Goal: Task Accomplishment & Management: Manage account settings

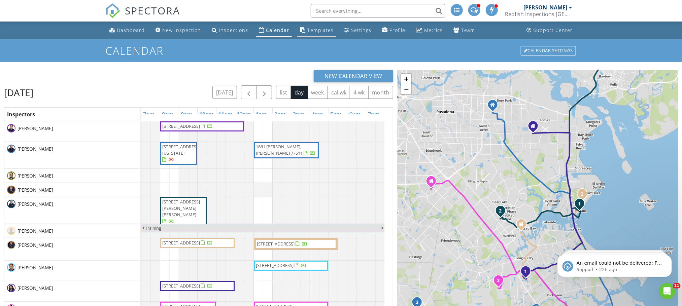
click at [317, 36] on link "Templates" at bounding box center [316, 30] width 39 height 12
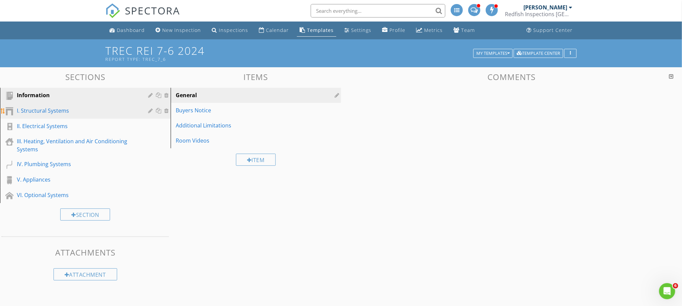
click at [31, 111] on div "I. Structural Systems" at bounding box center [78, 111] width 122 height 8
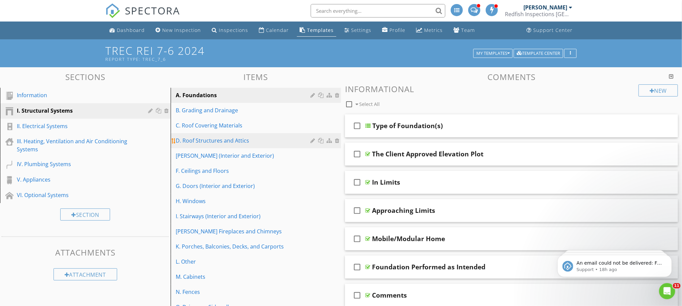
click at [220, 137] on div "D. Roof Structures and Attics" at bounding box center [244, 141] width 137 height 8
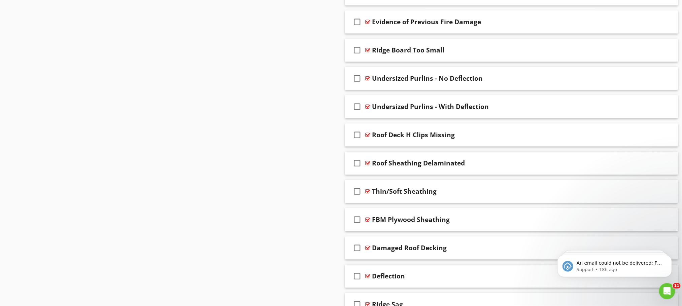
scroll to position [1130, 0]
click at [476, 195] on div "Thin/Soft Sheathing" at bounding box center [492, 191] width 240 height 8
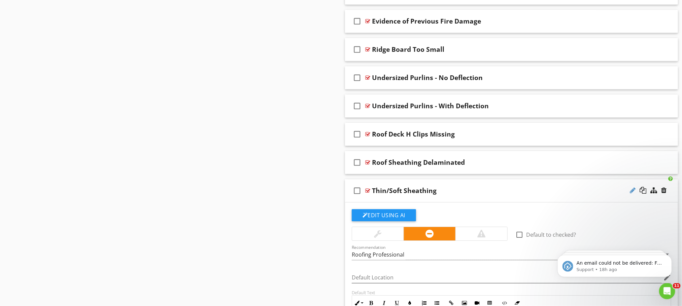
click at [631, 194] on div at bounding box center [632, 190] width 6 height 7
click at [384, 197] on input "Thin/Soft Sheathing" at bounding box center [492, 191] width 240 height 11
type input "Thin / Soft Sheathing"
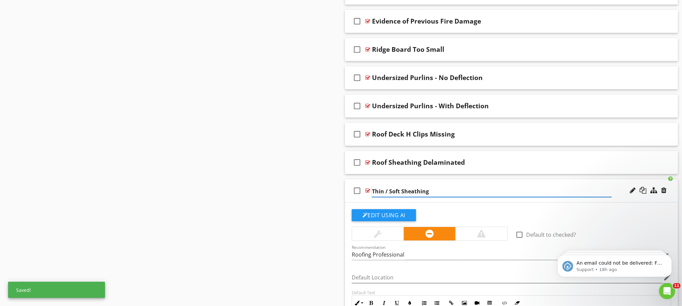
click at [463, 195] on input "Thin / Soft Sheathing" at bounding box center [492, 191] width 240 height 11
click at [605, 190] on div "check_box_outline_blank Thin / Soft Sheathing" at bounding box center [511, 190] width 333 height 23
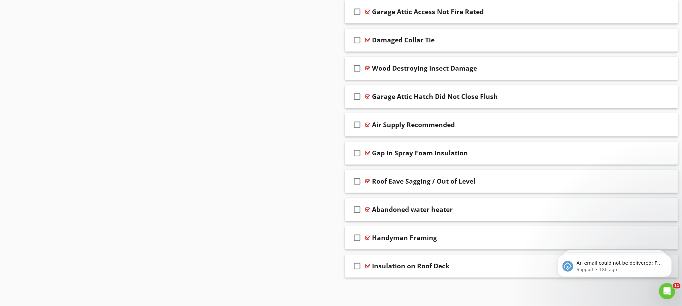
scroll to position [2766, 0]
click at [496, 209] on div "Abandoned water heater" at bounding box center [492, 210] width 240 height 8
click at [631, 208] on div at bounding box center [632, 209] width 6 height 7
click at [408, 206] on input "Abandoned water heater" at bounding box center [492, 210] width 240 height 11
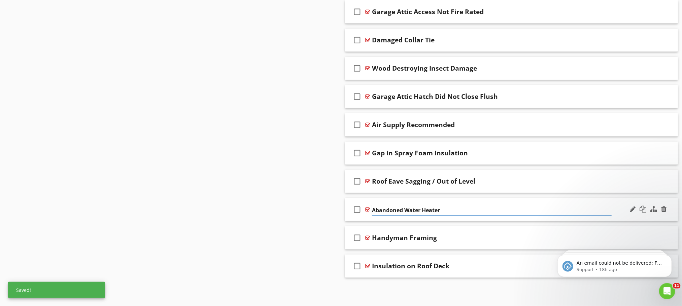
click at [442, 210] on input "Abandoned Water Heater" at bounding box center [492, 210] width 240 height 11
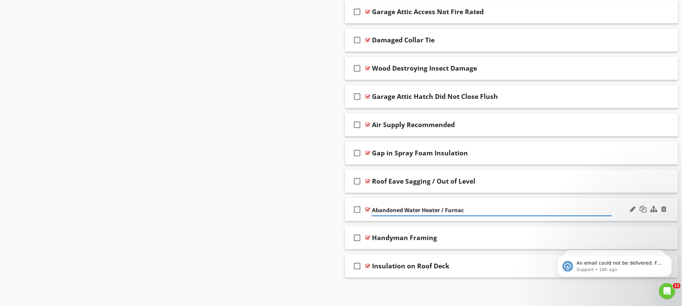
type input "Abandoned Water Heater / Furnace"
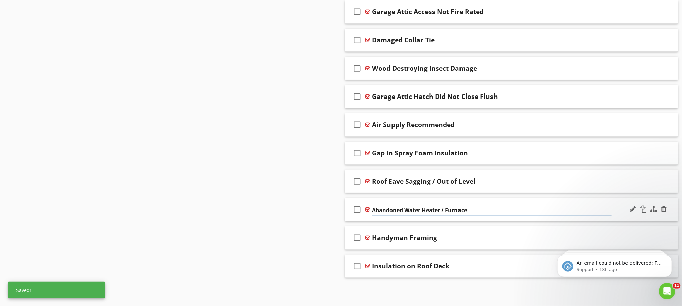
click at [616, 201] on div "check_box_outline_blank Abandoned Water Heater / Furnace" at bounding box center [511, 209] width 333 height 23
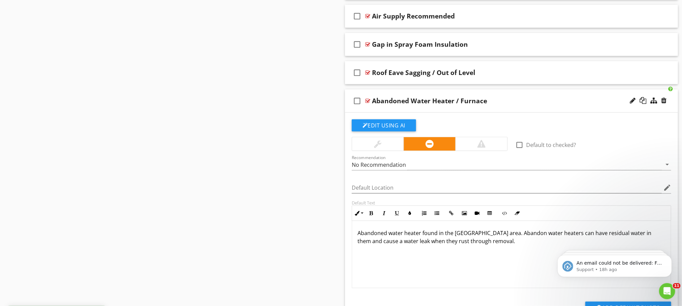
scroll to position [2881, 0]
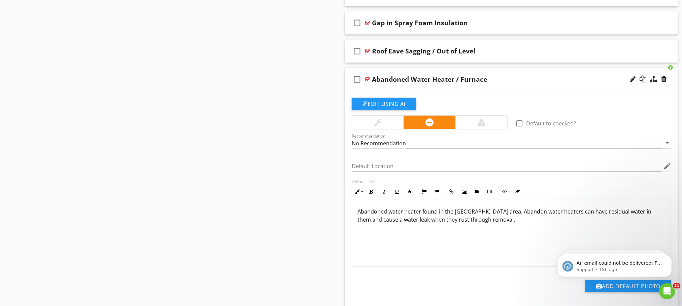
click at [420, 224] on p "Abandoned water heater found in the attic area. Abandon water heaters can have …" at bounding box center [511, 216] width 308 height 16
click at [508, 224] on p "Abandoned mechanical equipment was found in the attic area. Abandon water heate…" at bounding box center [511, 216] width 308 height 16
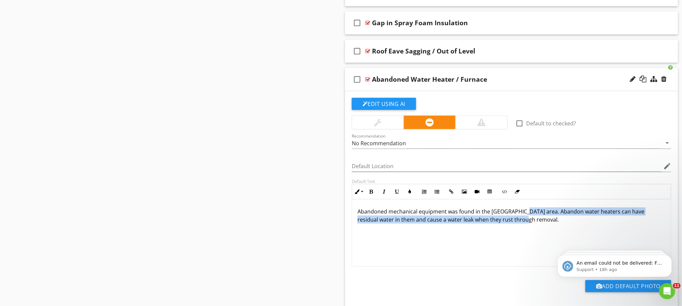
drag, startPoint x: 505, startPoint y: 237, endPoint x: 517, endPoint y: 228, distance: 14.9
click at [517, 224] on p "Abandoned mechanical equipment was found in the attic area. Abandon water heate…" at bounding box center [511, 216] width 308 height 16
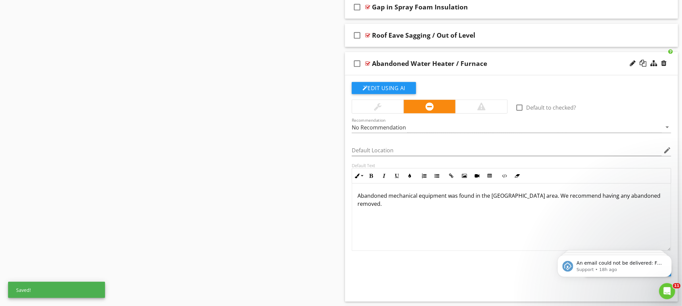
scroll to position [2901, 0]
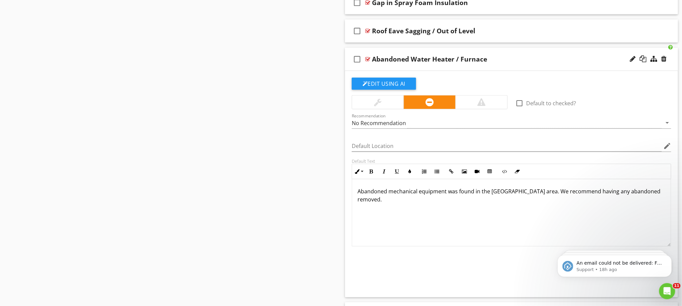
click at [615, 204] on p "Abandoned mechanical equipment was found in the attic area. We recommend having…" at bounding box center [511, 195] width 308 height 16
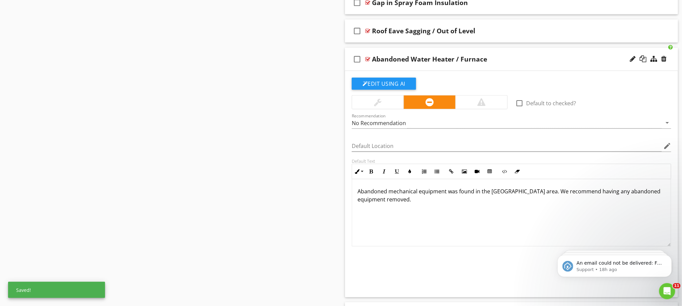
click at [430, 204] on p "Abandoned mechanical equipment was found in the attic area. We recommend having…" at bounding box center [511, 195] width 308 height 16
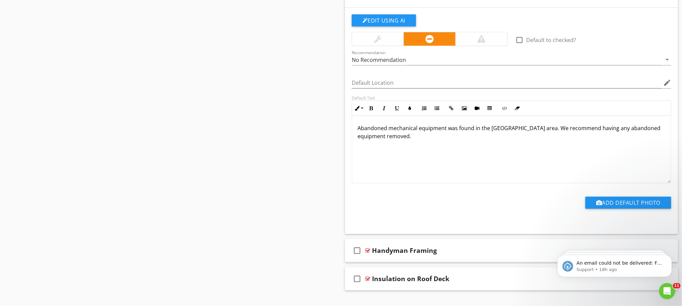
scroll to position [2953, 0]
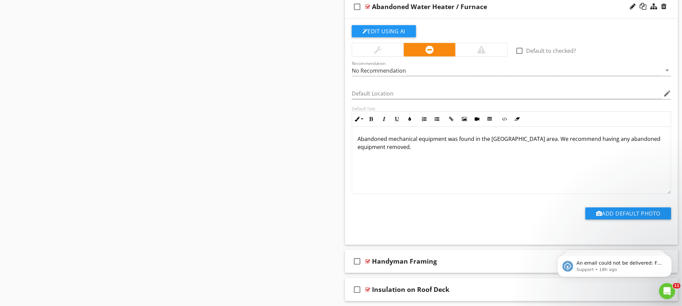
click at [521, 11] on div "Abandoned Water Heater / Furnace" at bounding box center [492, 7] width 240 height 8
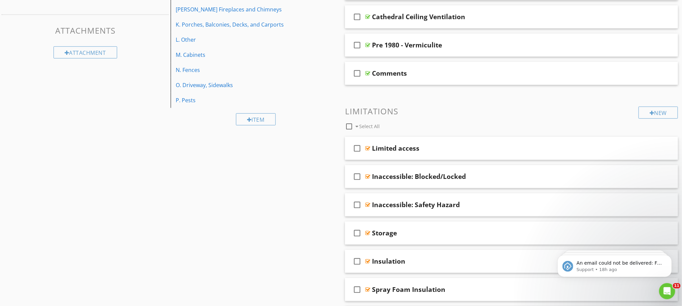
scroll to position [0, 0]
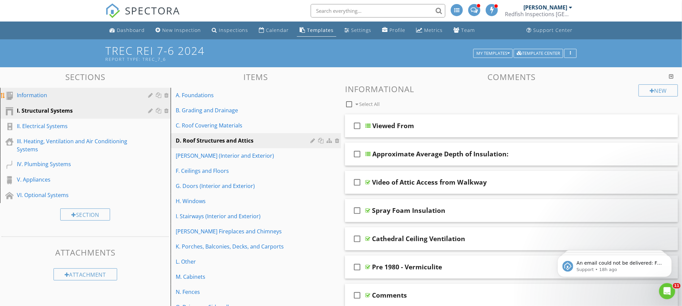
click at [43, 97] on div "Information" at bounding box center [78, 95] width 122 height 8
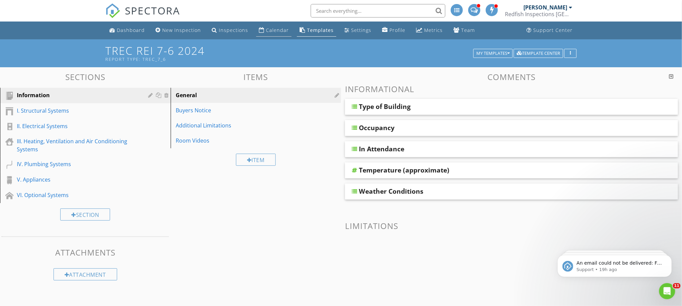
click at [279, 28] on div "Calendar" at bounding box center [277, 30] width 23 height 6
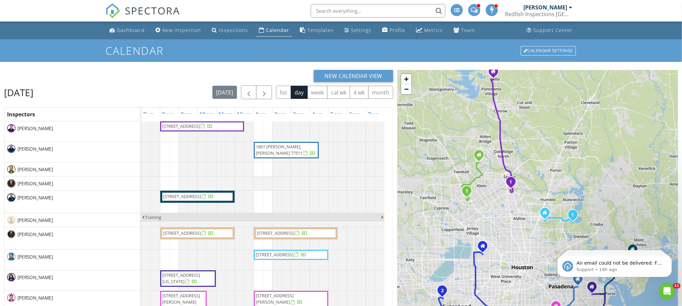
scroll to position [70, 0]
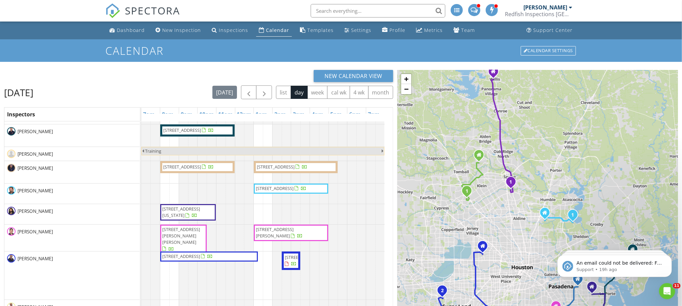
click at [152, 91] on div "Thursday, August 28, 2025 today list day week cal wk 4 wk month" at bounding box center [198, 92] width 389 height 14
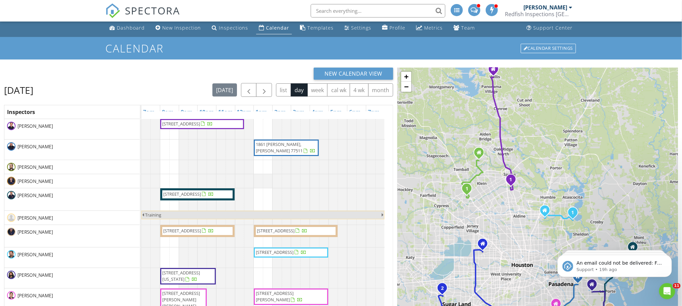
scroll to position [0, 0]
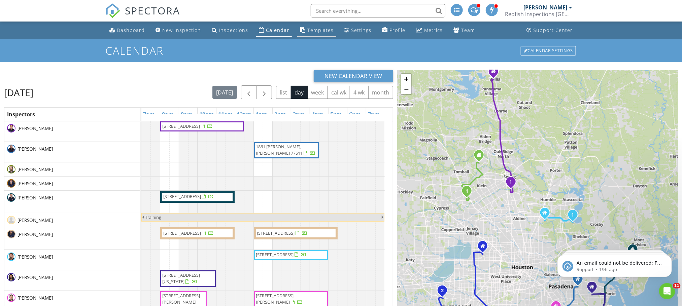
click at [317, 29] on div "Templates" at bounding box center [320, 30] width 26 height 6
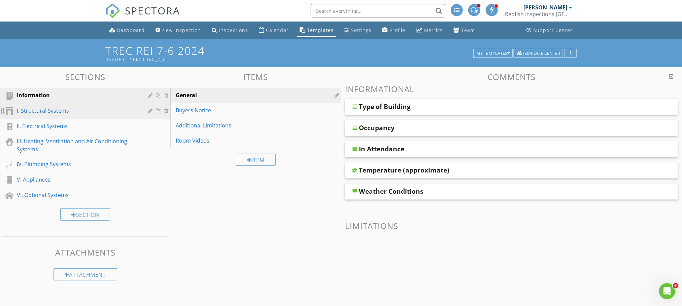
click at [99, 114] on div "I. Structural Systems" at bounding box center [78, 111] width 122 height 8
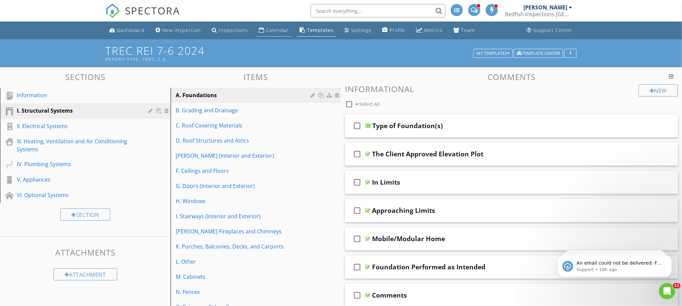
click at [272, 32] on div "Calendar" at bounding box center [277, 30] width 23 height 6
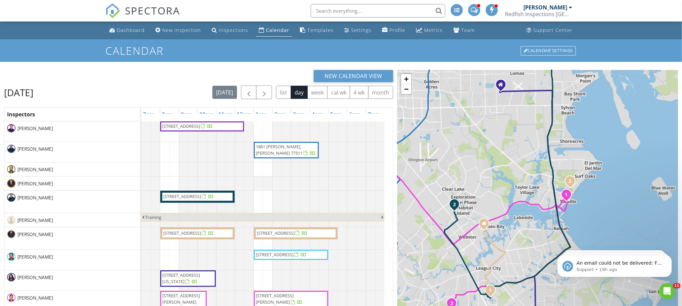
click at [341, 10] on input "text" at bounding box center [378, 10] width 135 height 13
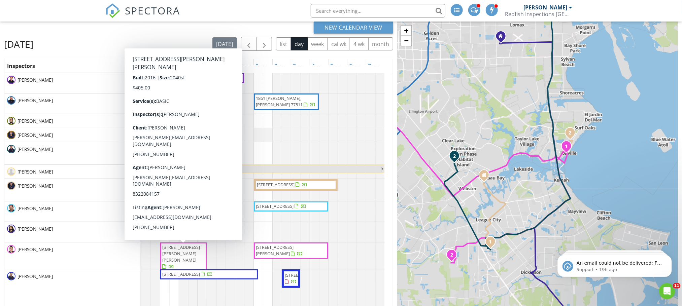
scroll to position [33, 0]
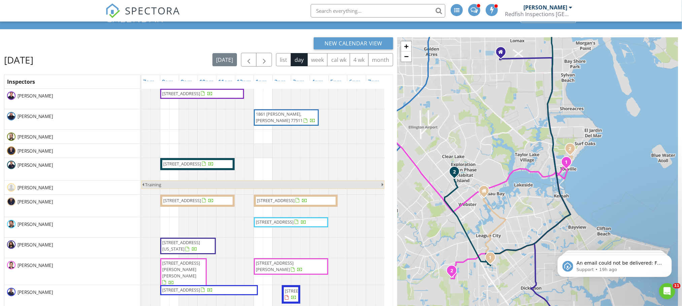
click at [357, 10] on input "text" at bounding box center [378, 10] width 135 height 13
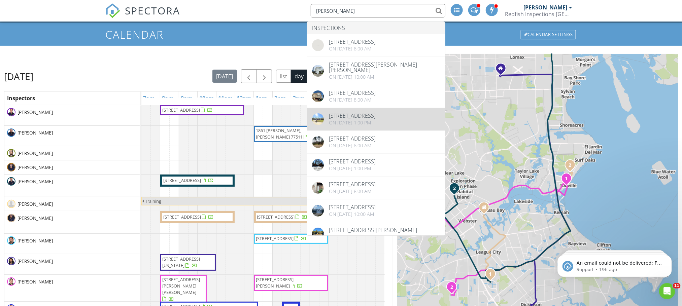
scroll to position [0, 0]
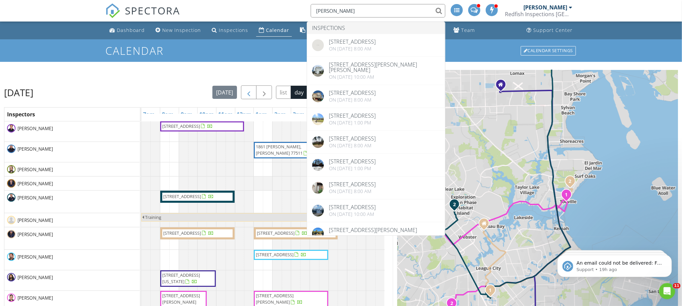
type input "[PERSON_NAME]"
click at [249, 91] on span "button" at bounding box center [249, 92] width 8 height 8
